Goal: Task Accomplishment & Management: Manage account settings

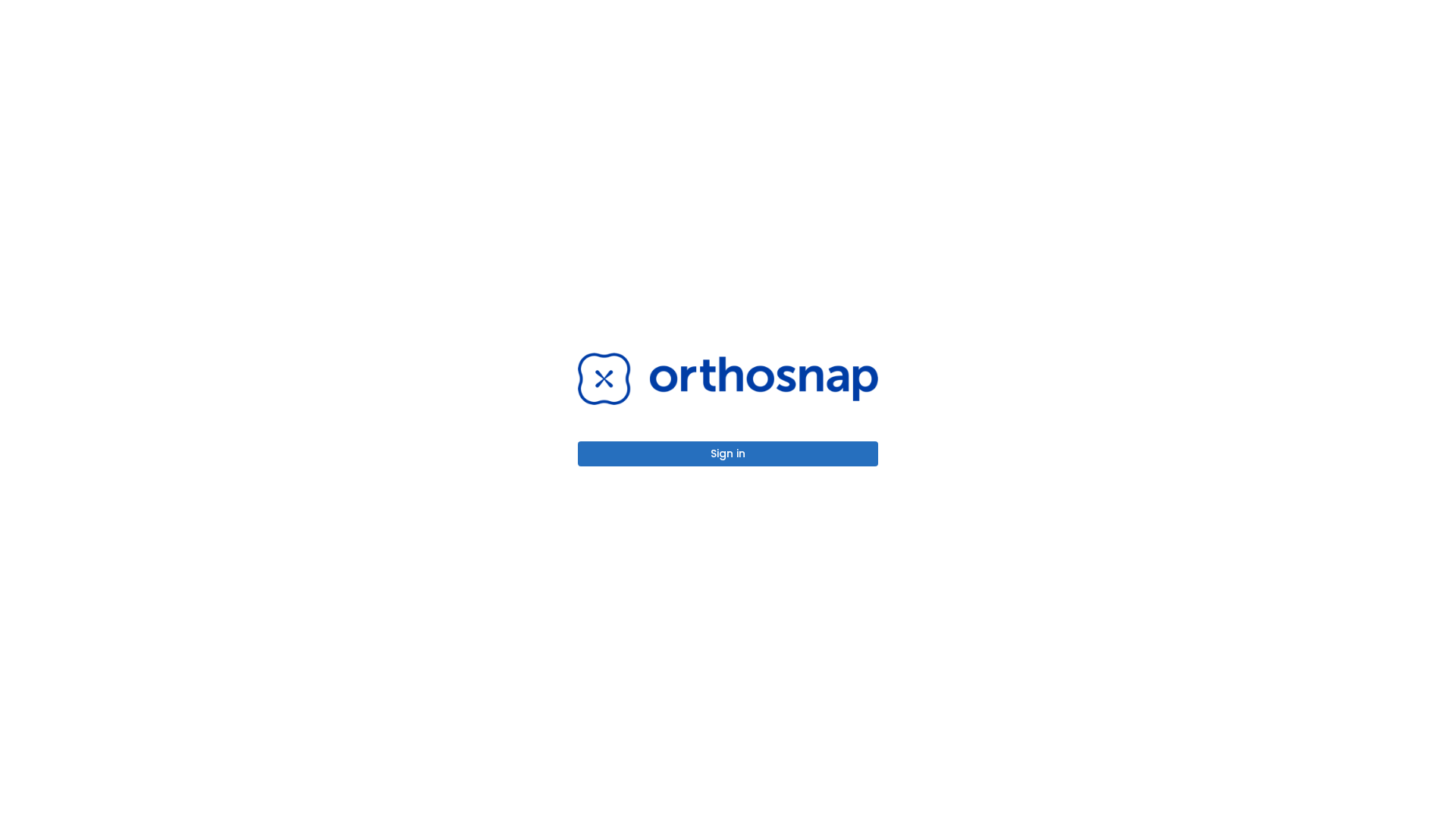
click at [728, 454] on button "Sign in" at bounding box center [727, 453] width 300 height 25
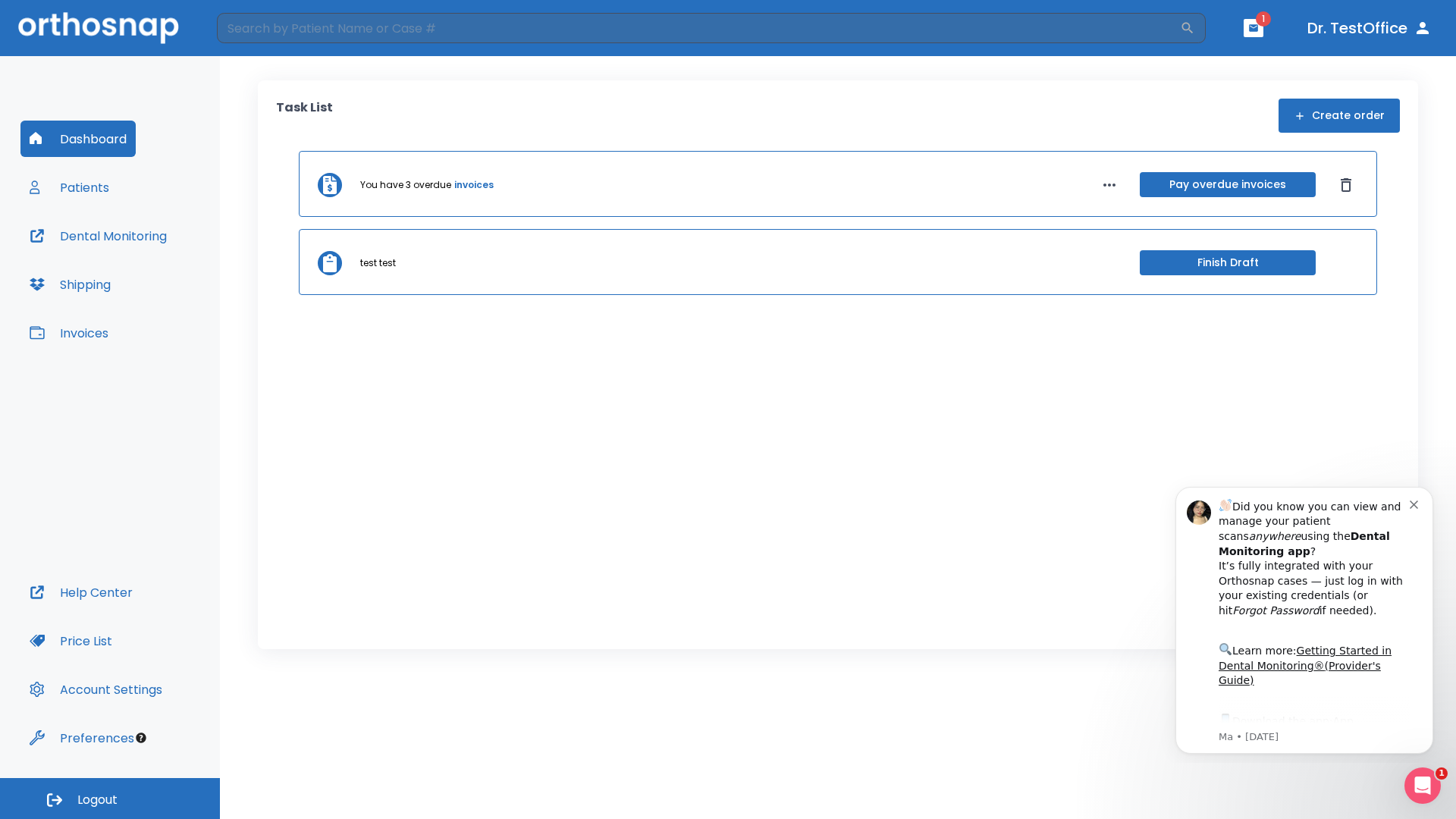
click at [110, 798] on span "Logout" at bounding box center [97, 800] width 40 height 17
